Goal: Book appointment/travel/reservation

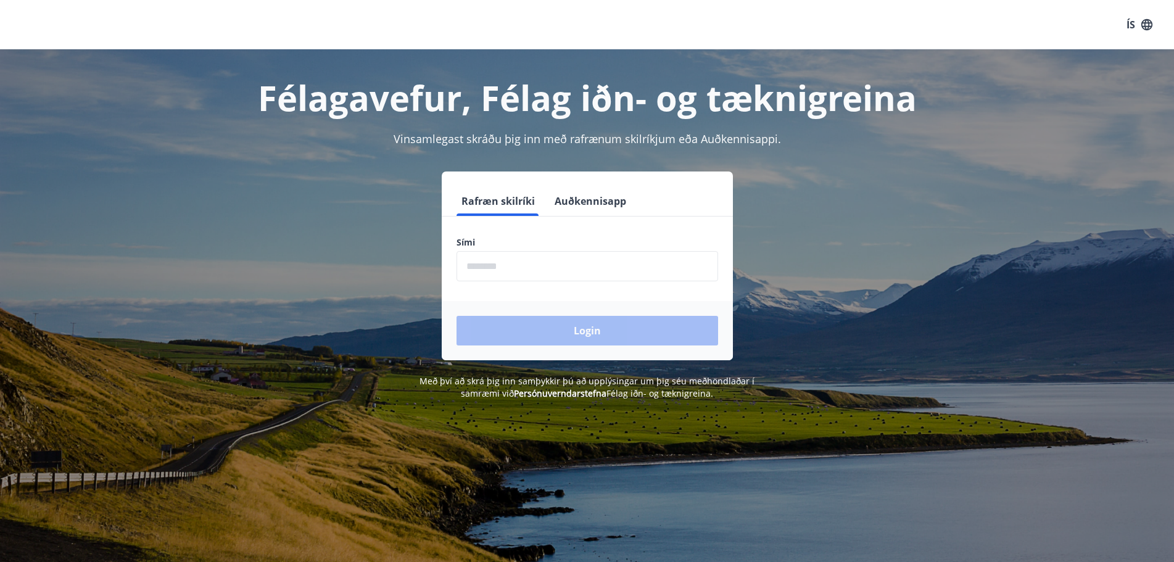
click at [569, 275] on input "phone" at bounding box center [588, 266] width 262 height 30
type input "********"
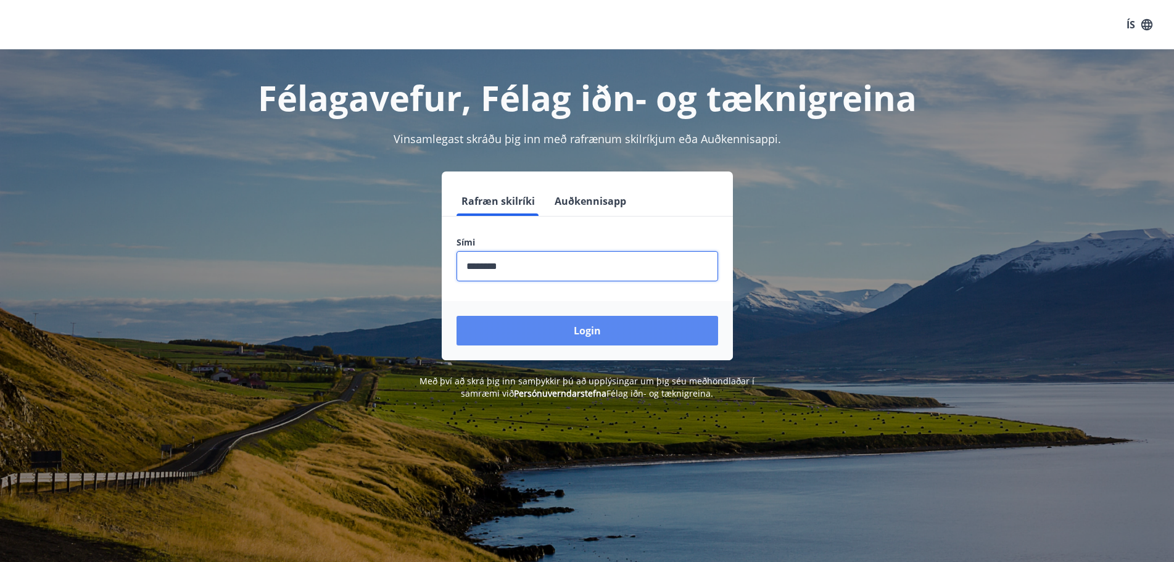
click at [590, 330] on button "Login" at bounding box center [588, 331] width 262 height 30
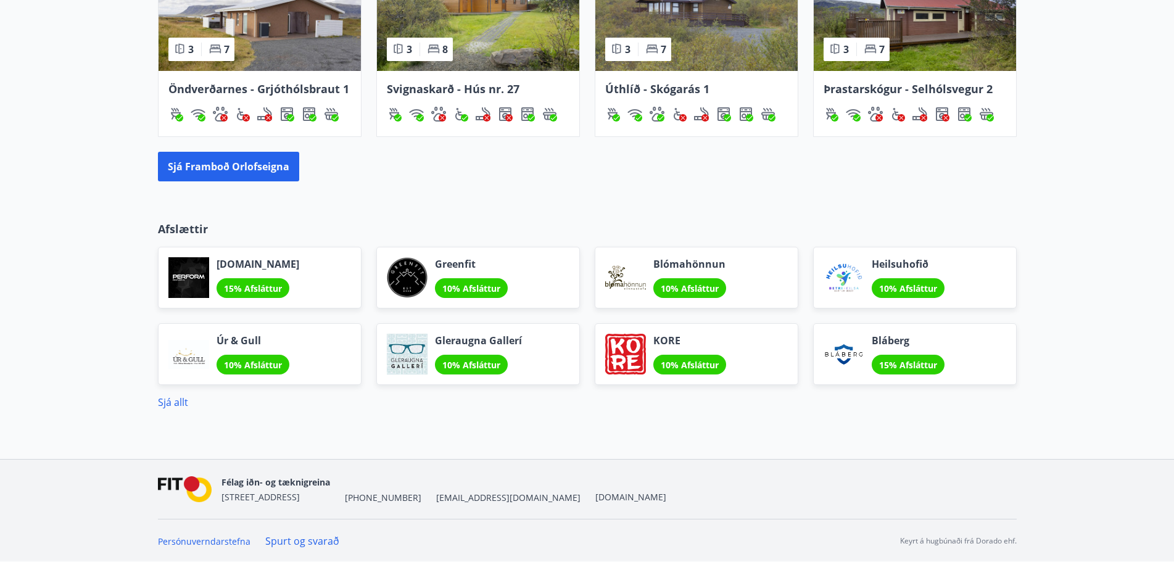
scroll to position [930, 0]
click at [217, 160] on button "Sjá framboð orlofseigna" at bounding box center [228, 166] width 141 height 30
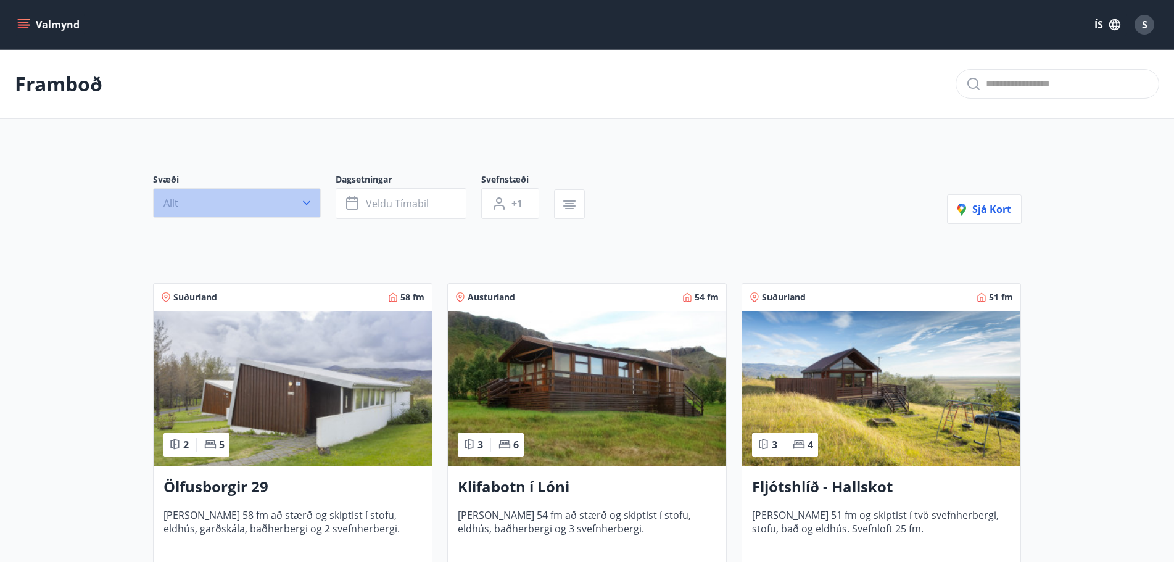
click at [306, 204] on icon "button" at bounding box center [306, 203] width 7 height 4
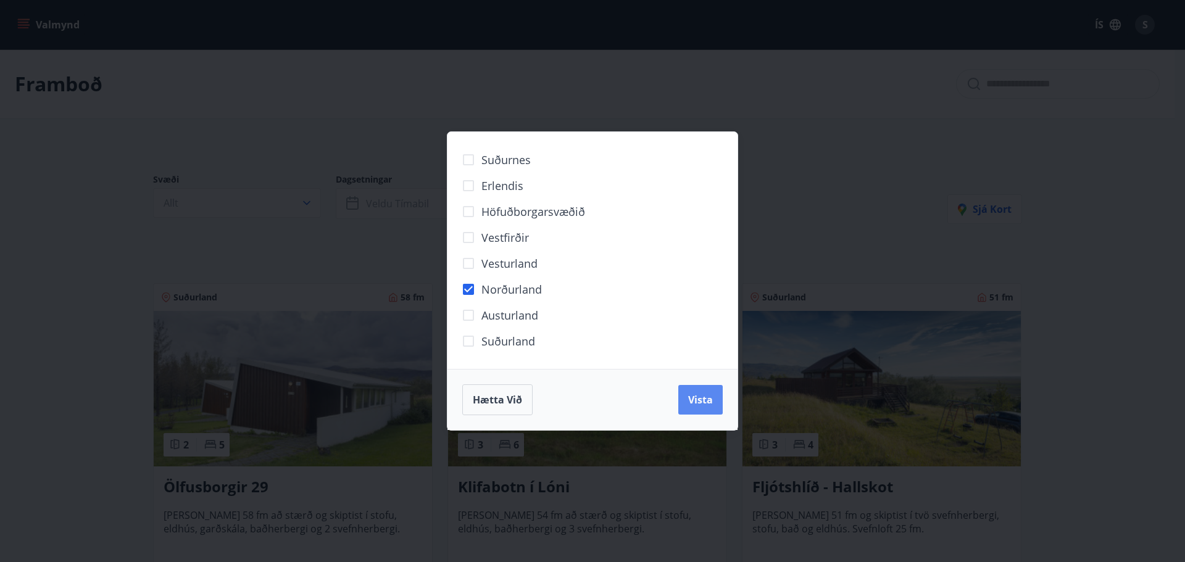
click at [700, 397] on span "Vista" at bounding box center [700, 400] width 25 height 14
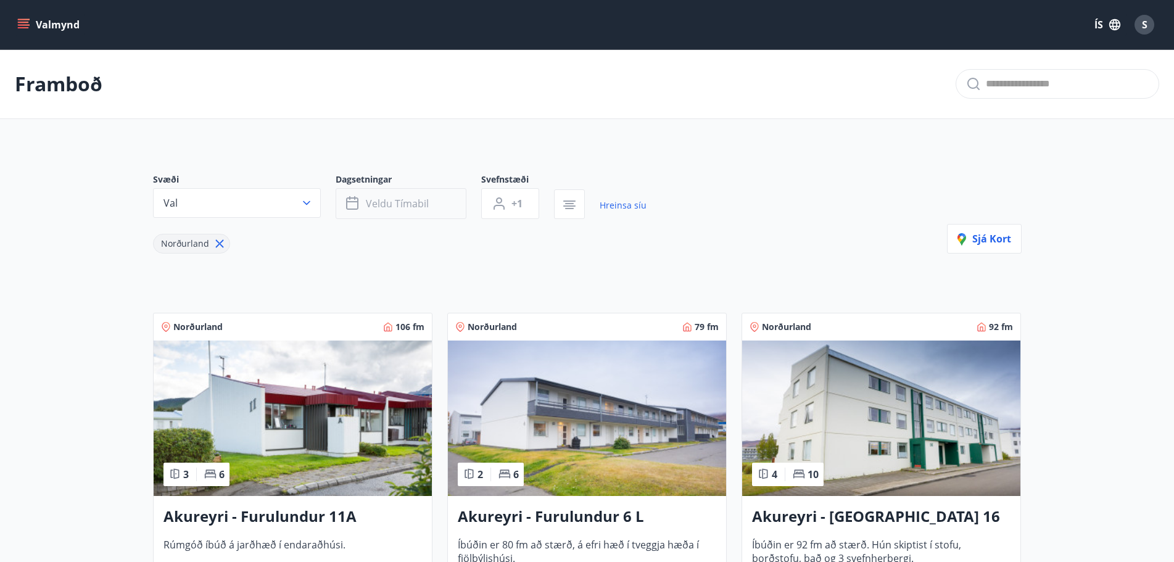
click at [393, 204] on span "Veldu tímabil" at bounding box center [397, 204] width 63 height 14
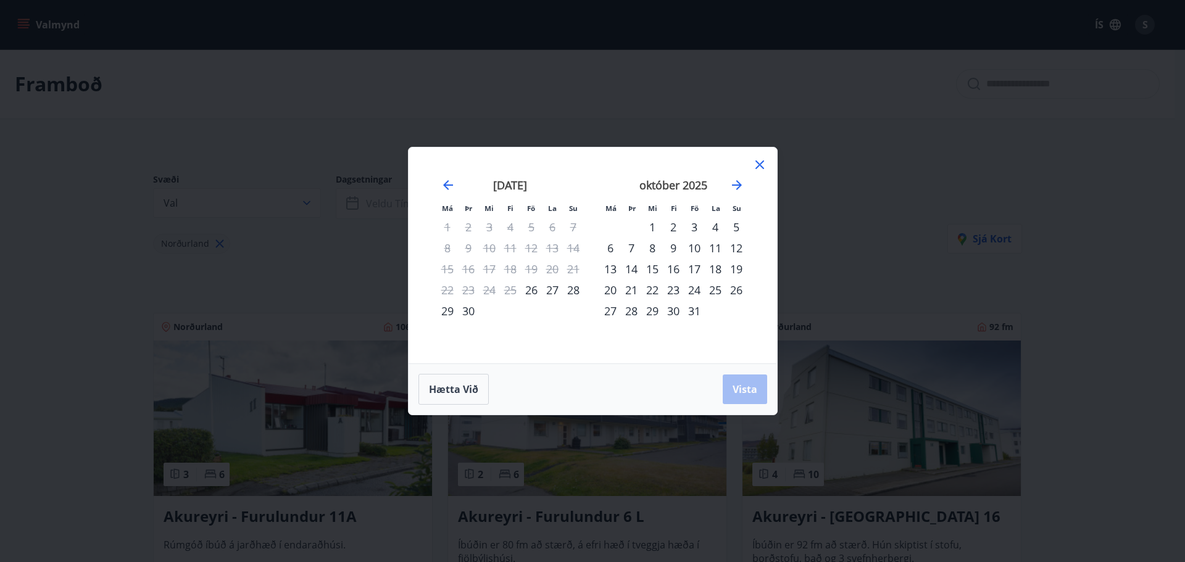
click at [449, 311] on div "29" at bounding box center [447, 311] width 21 height 21
click at [693, 227] on div "3" at bounding box center [694, 227] width 21 height 21
click at [753, 389] on span "Vista" at bounding box center [744, 390] width 25 height 14
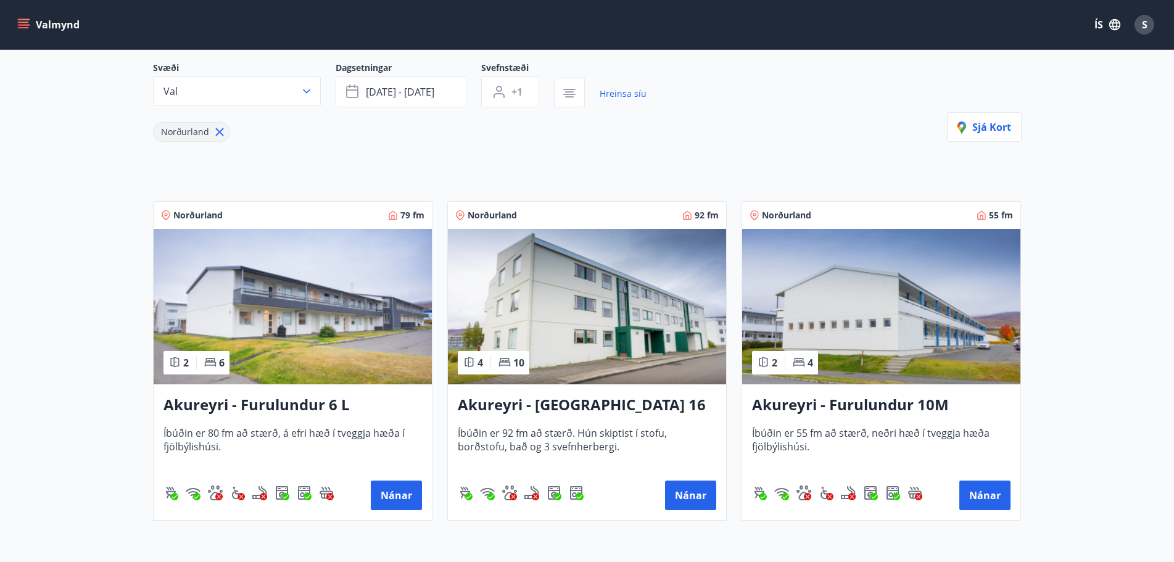
scroll to position [110, 0]
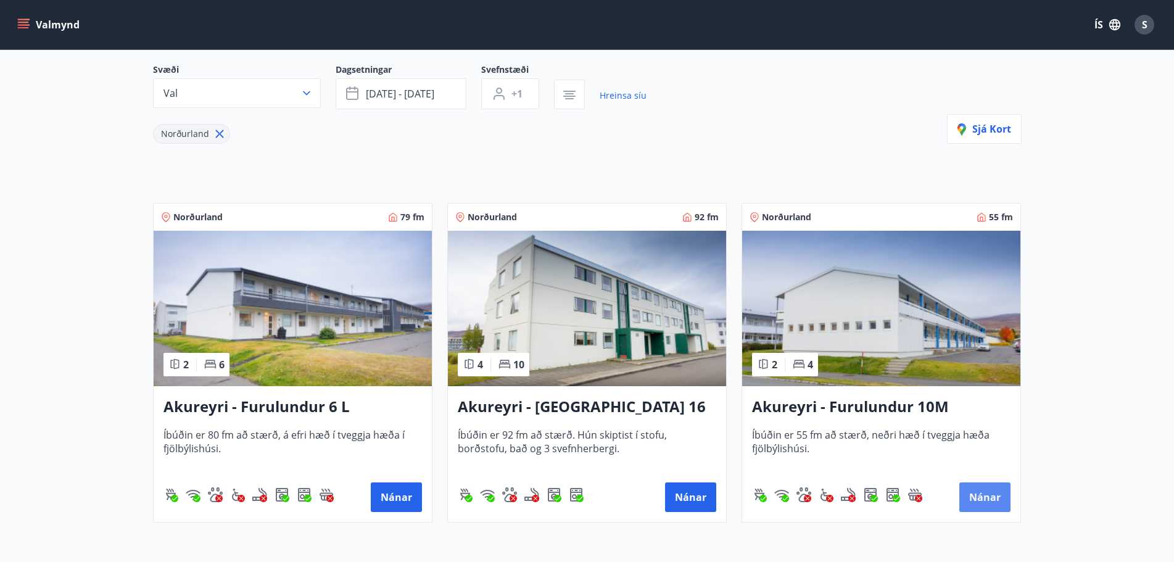
click at [981, 495] on button "Nánar" at bounding box center [985, 498] width 51 height 30
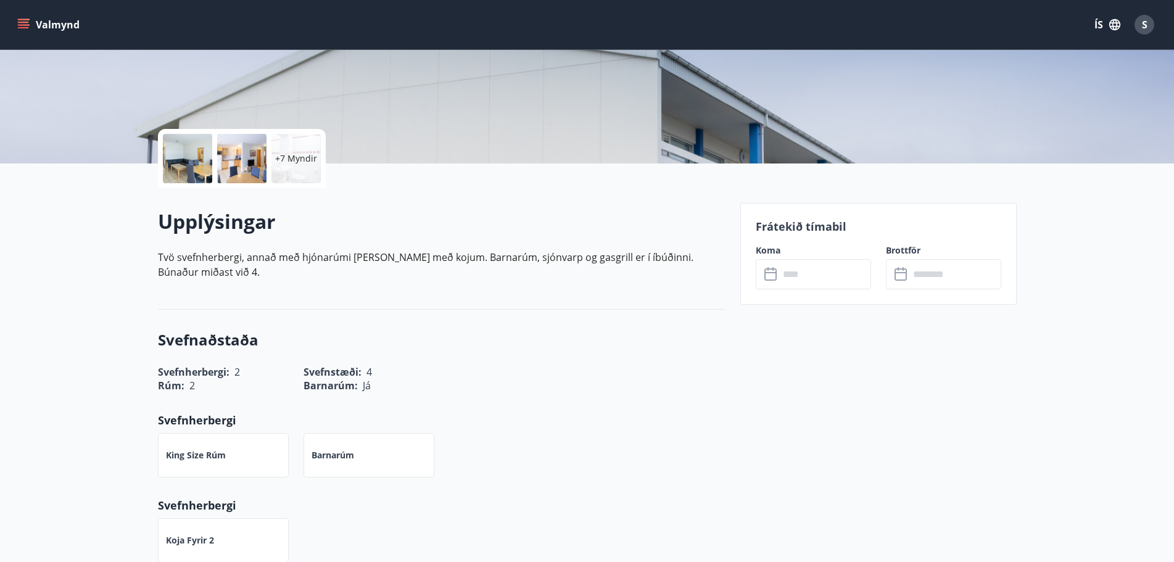
scroll to position [185, 0]
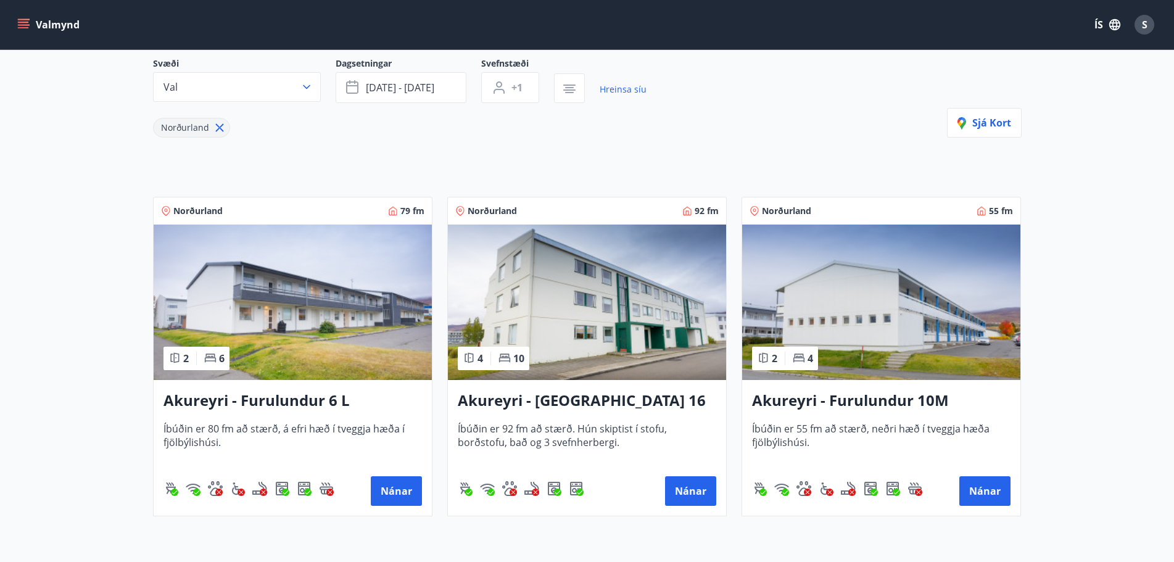
scroll to position [123, 0]
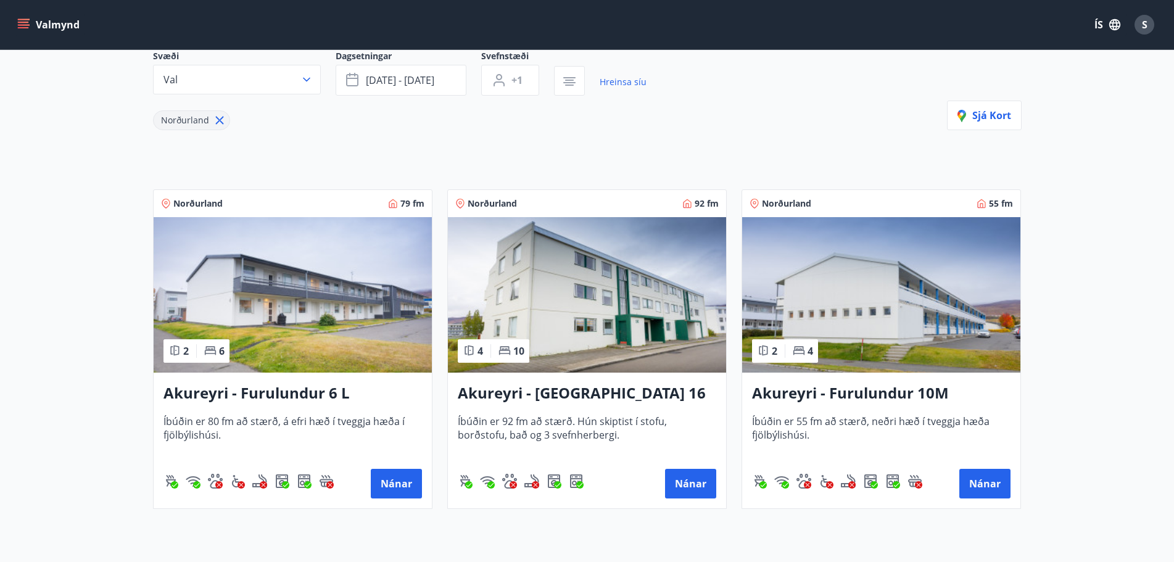
click at [276, 392] on h3 "Akureyri - Furulundur 6 L" at bounding box center [293, 394] width 259 height 22
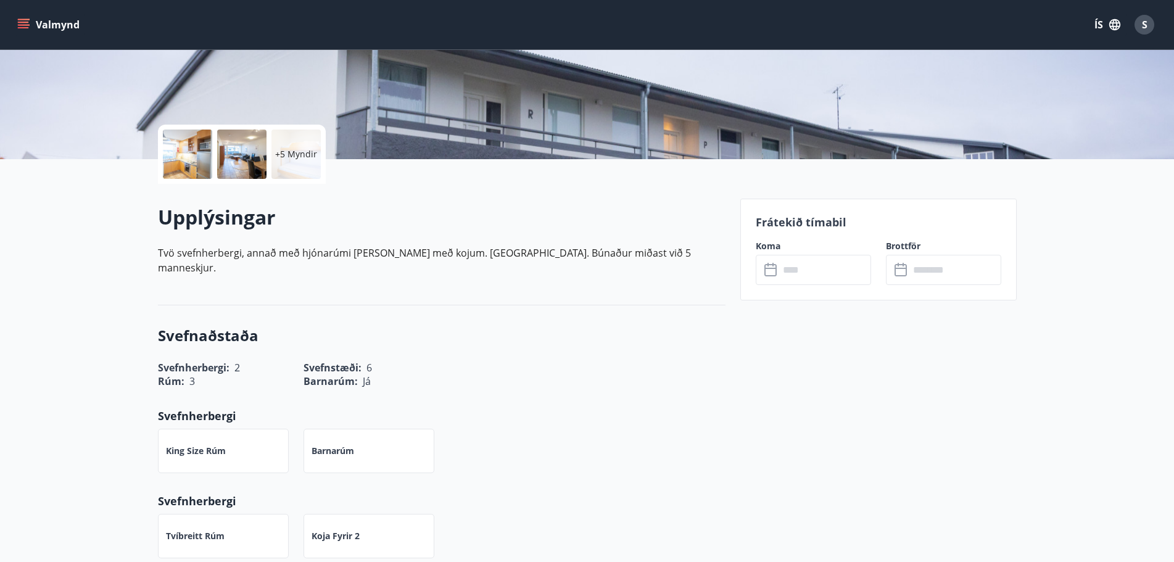
scroll to position [247, 0]
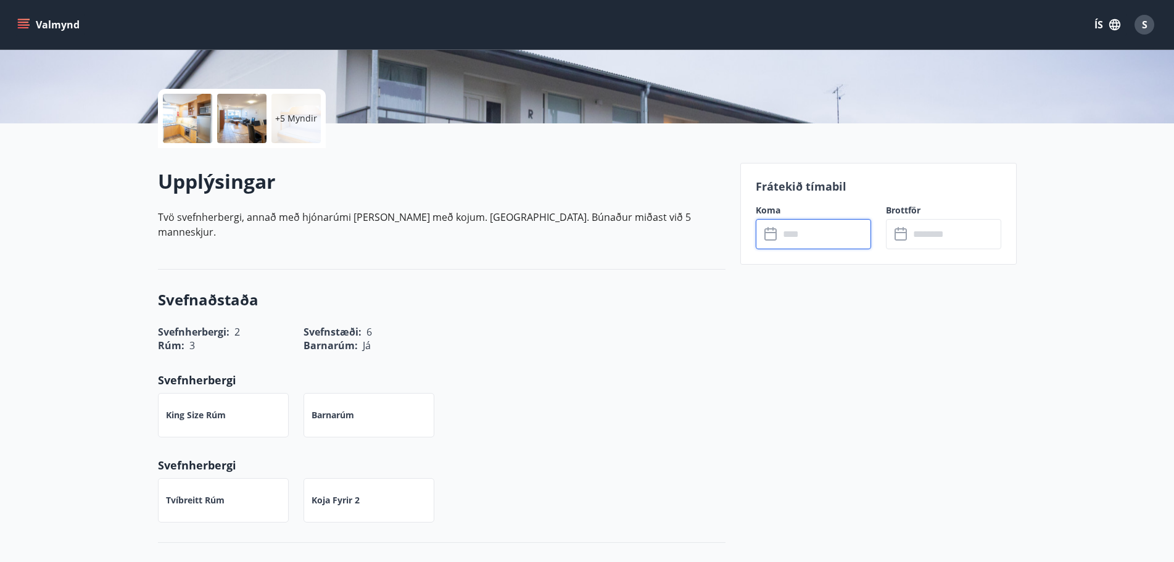
click at [781, 234] on input "text" at bounding box center [825, 234] width 92 height 30
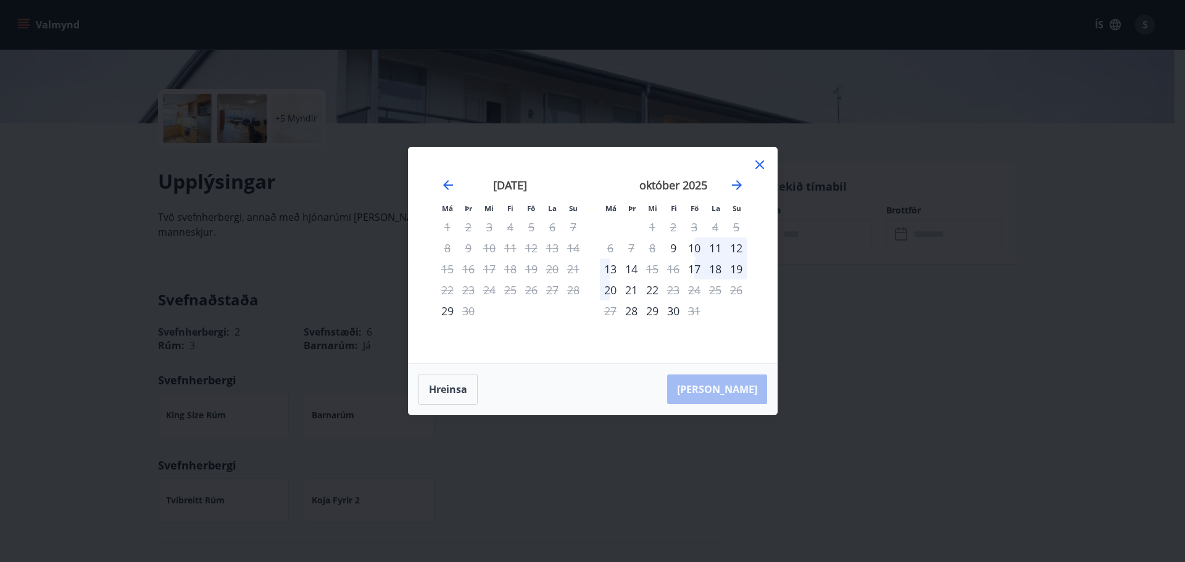
click at [754, 161] on icon at bounding box center [759, 164] width 15 height 15
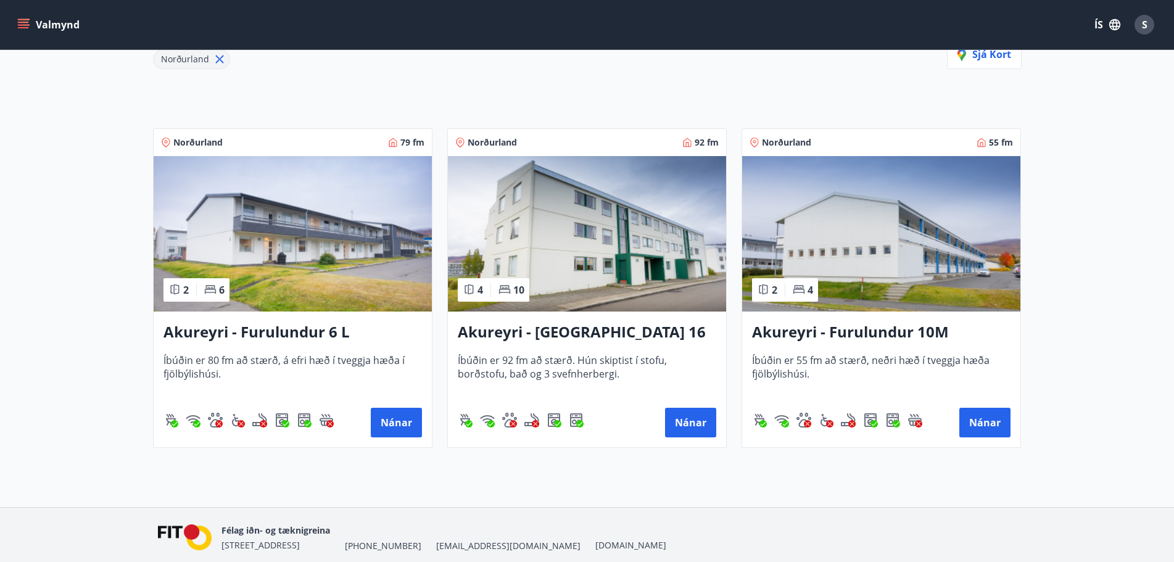
scroll to position [185, 0]
click at [990, 422] on button "Nánar" at bounding box center [985, 422] width 51 height 30
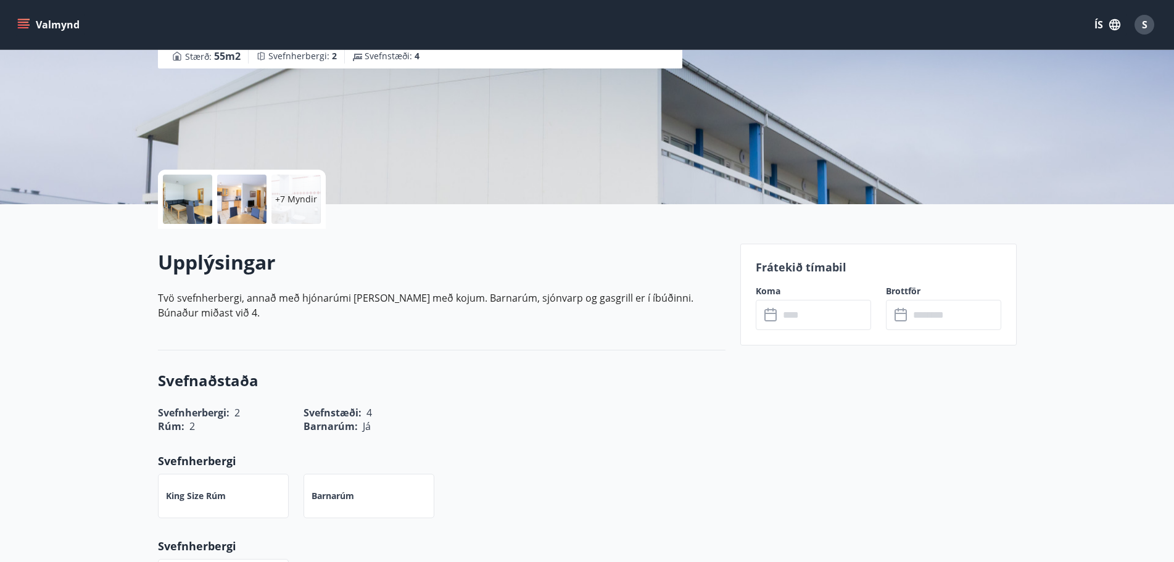
scroll to position [185, 0]
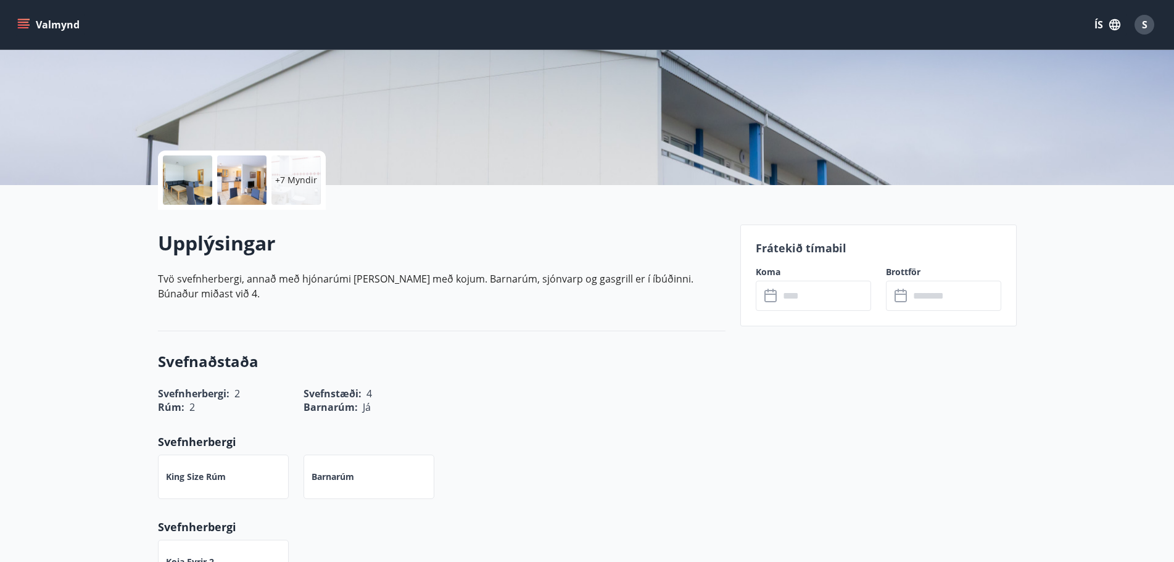
click at [772, 297] on icon at bounding box center [772, 296] width 15 height 15
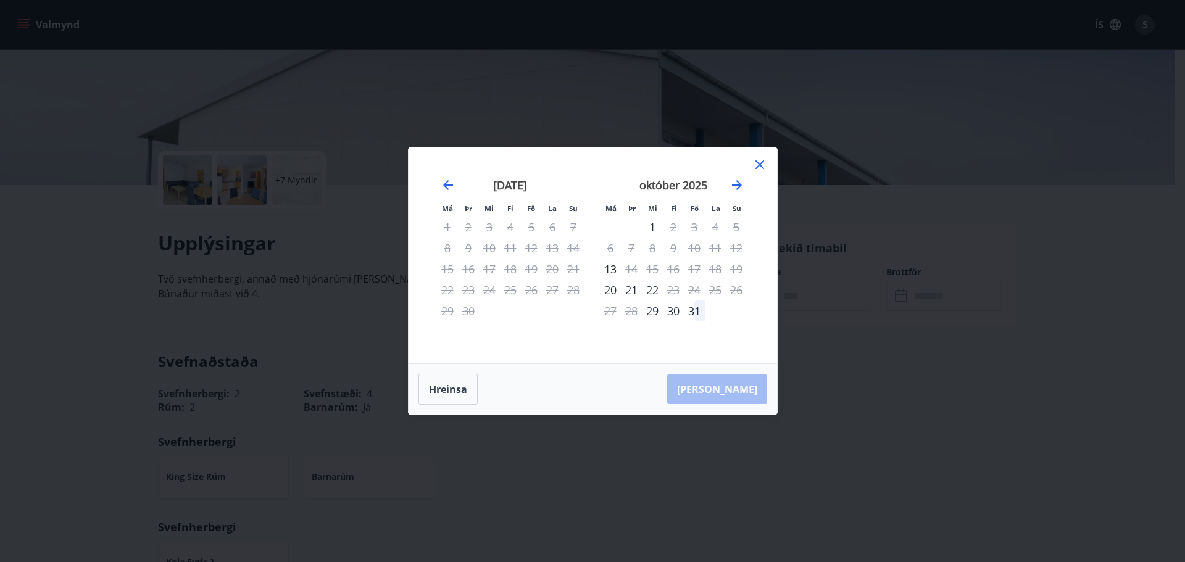
click at [757, 165] on icon at bounding box center [759, 164] width 15 height 15
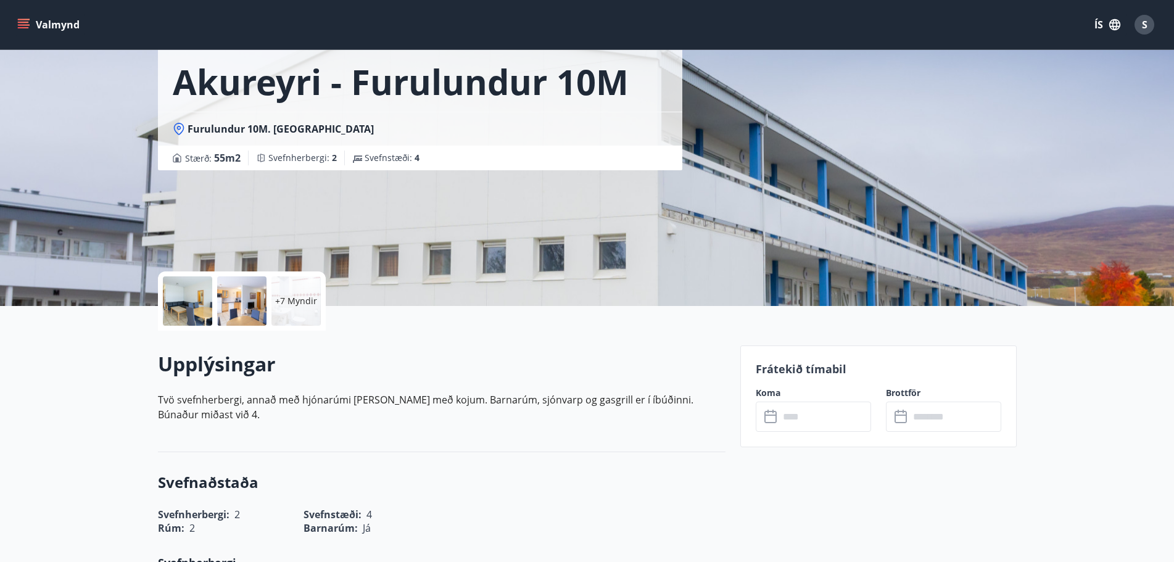
scroll to position [0, 0]
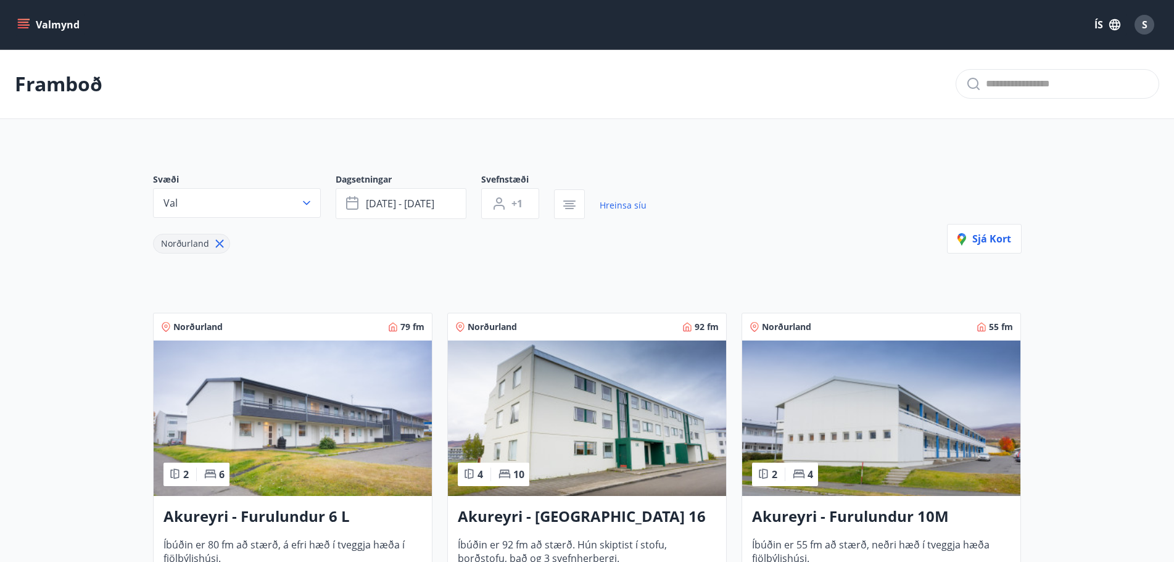
scroll to position [233, 0]
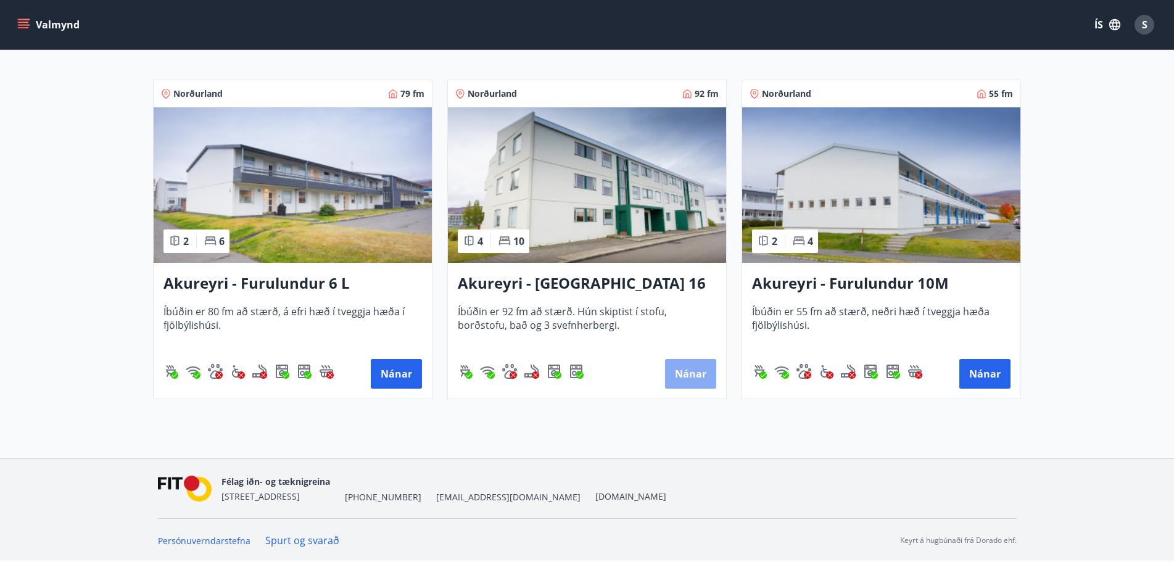
click at [691, 372] on button "Nánar" at bounding box center [690, 374] width 51 height 30
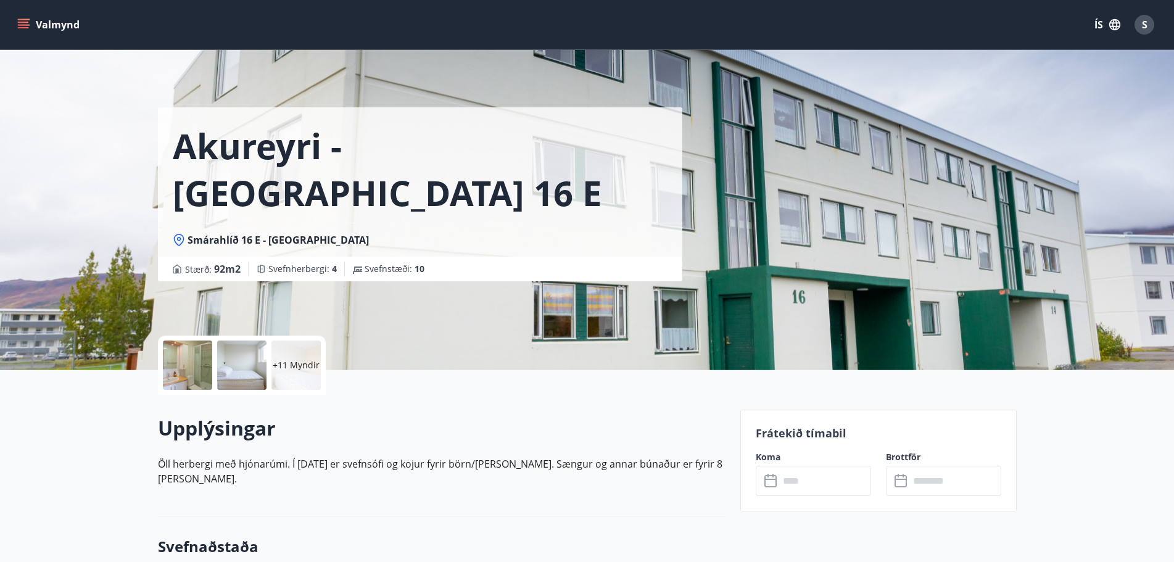
click at [769, 479] on icon at bounding box center [771, 479] width 12 height 1
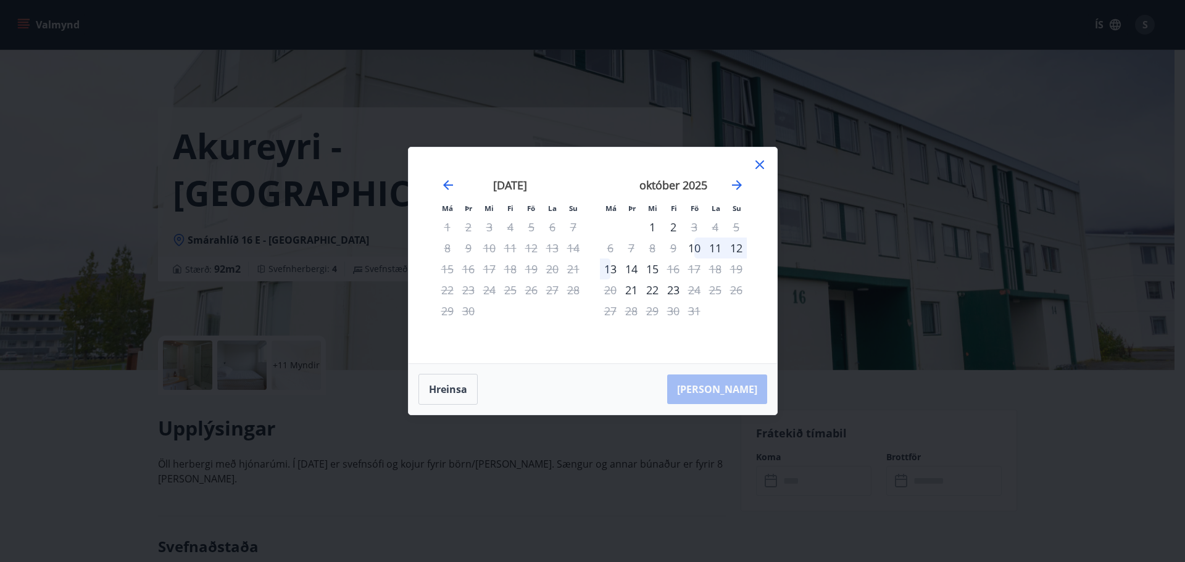
click at [762, 165] on icon at bounding box center [759, 164] width 15 height 15
